Goal: Check status

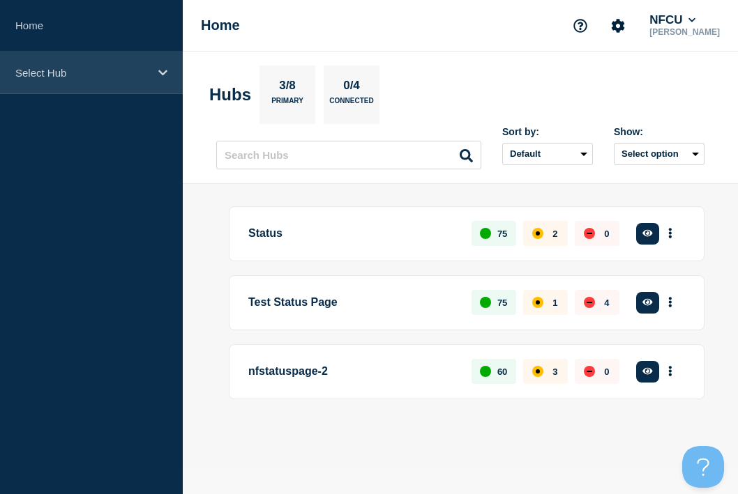
click at [139, 79] on div "Select Hub" at bounding box center [91, 73] width 183 height 43
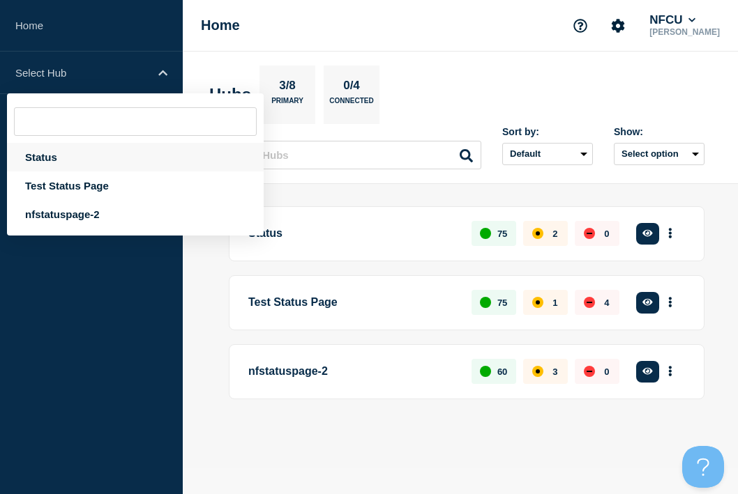
click at [59, 161] on div "Status" at bounding box center [135, 157] width 257 height 29
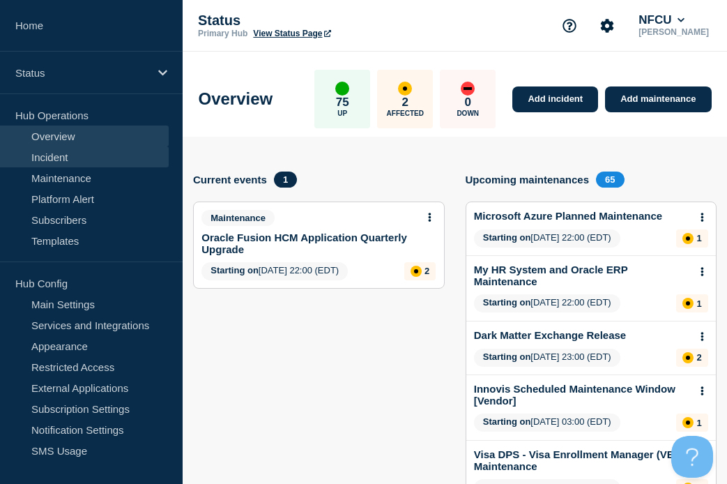
click at [50, 151] on link "Incident" at bounding box center [84, 156] width 169 height 21
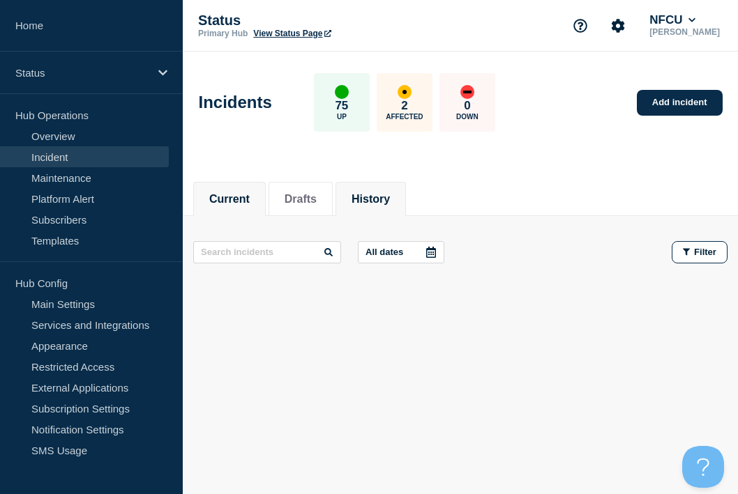
click at [390, 201] on button "History" at bounding box center [370, 199] width 38 height 13
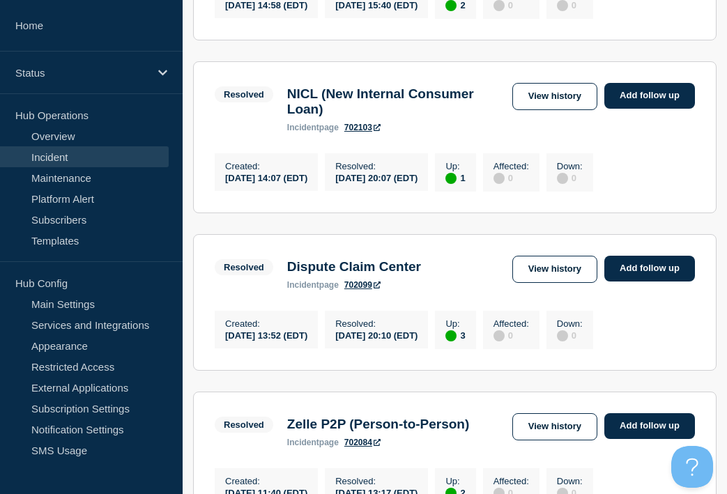
scroll to position [488, 0]
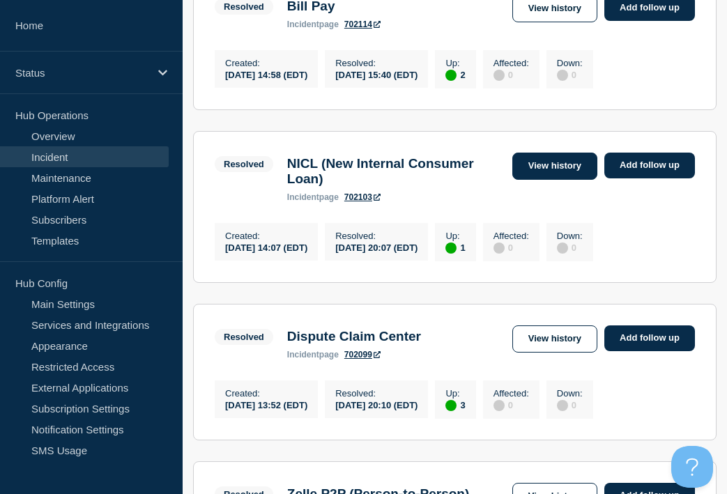
click at [529, 180] on link "View history" at bounding box center [554, 166] width 85 height 27
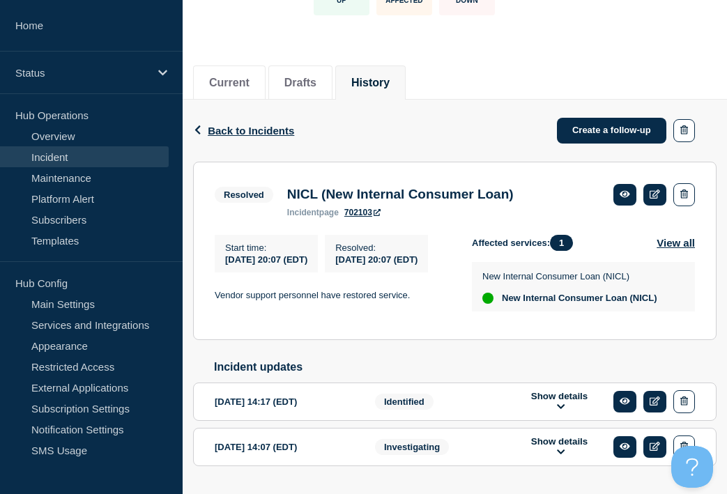
scroll to position [139, 0]
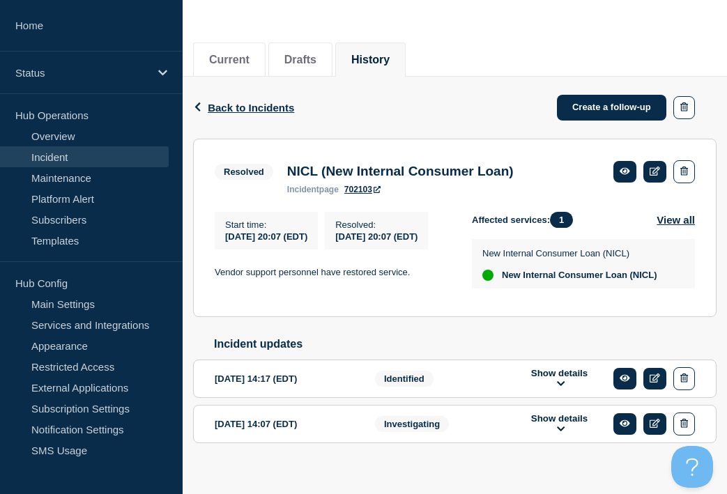
click at [390, 63] on button "History" at bounding box center [370, 60] width 38 height 13
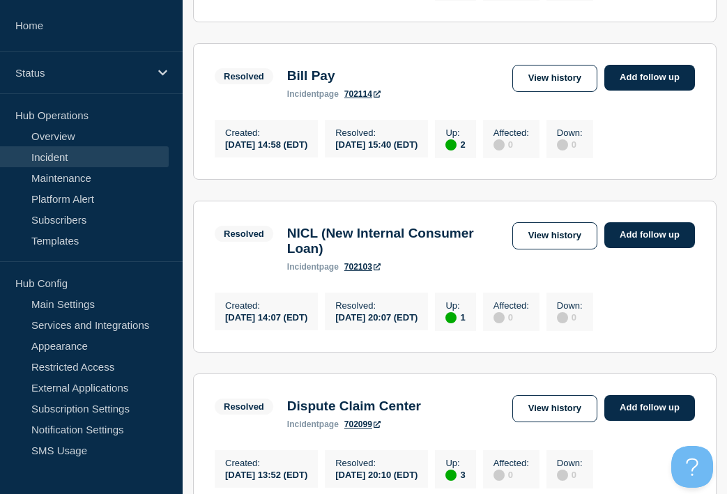
scroll to position [488, 0]
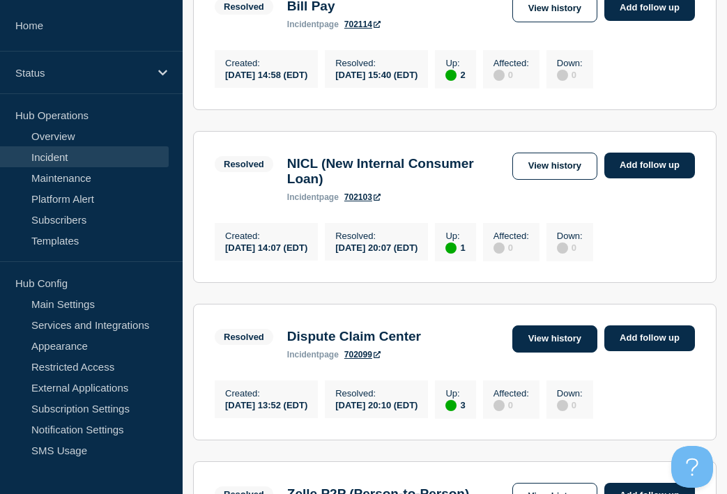
click at [543, 353] on link "View history" at bounding box center [554, 339] width 85 height 27
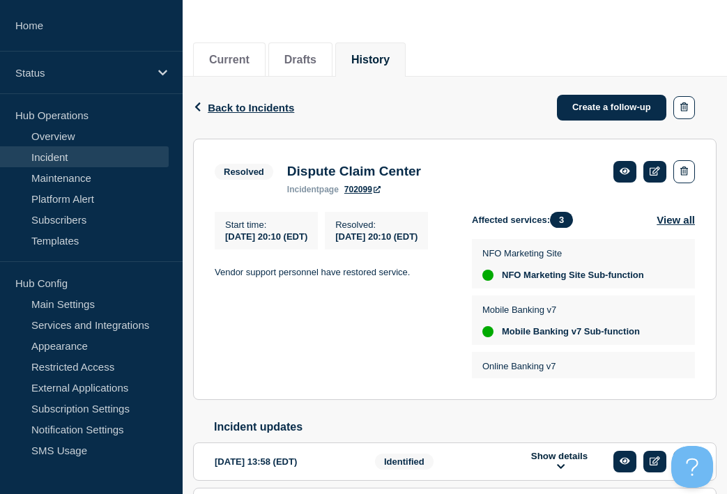
scroll to position [209, 0]
